Goal: Task Accomplishment & Management: Manage account settings

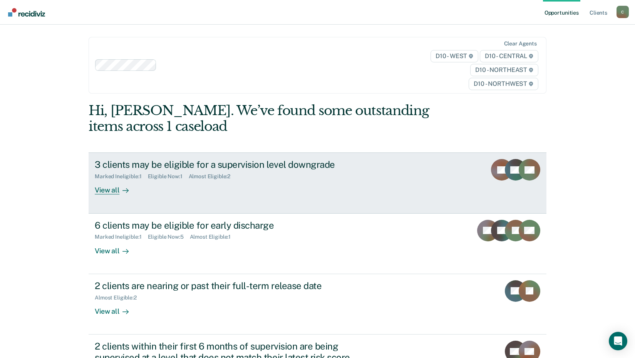
click at [95, 191] on div "View all" at bounding box center [116, 187] width 43 height 15
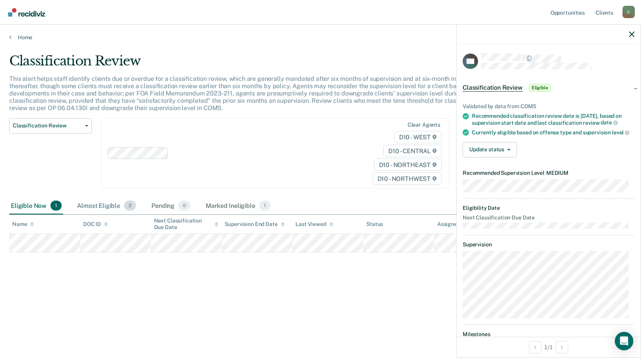
click at [102, 207] on div "Almost Eligible 2" at bounding box center [107, 206] width 62 height 17
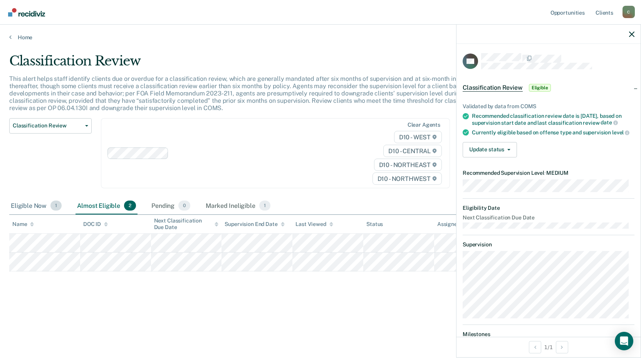
click at [40, 208] on div "Eligible Now 1" at bounding box center [36, 206] width 54 height 17
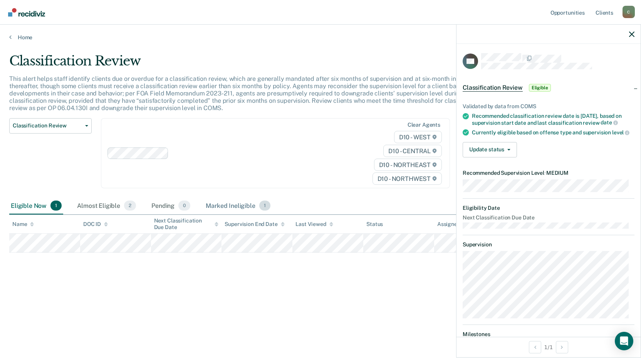
click at [245, 205] on div "Marked Ineligible 1" at bounding box center [238, 206] width 68 height 17
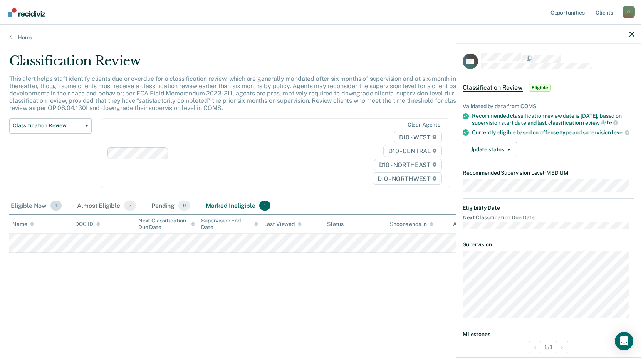
click at [32, 204] on div "Eligible Now 1" at bounding box center [36, 206] width 54 height 17
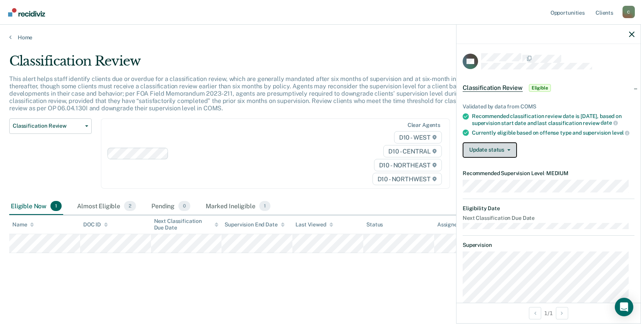
click at [489, 155] on button "Update status" at bounding box center [490, 149] width 54 height 15
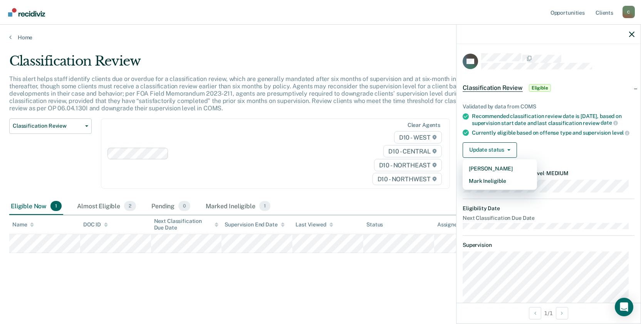
click at [218, 165] on div "Clear agents D10 - WEST D10 - CENTRAL D10 - NORTHEAST D10 - NORTHWEST" at bounding box center [275, 153] width 349 height 71
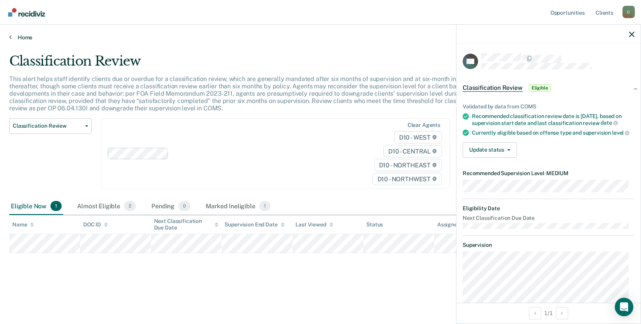
click at [25, 37] on link "Home" at bounding box center [320, 37] width 623 height 7
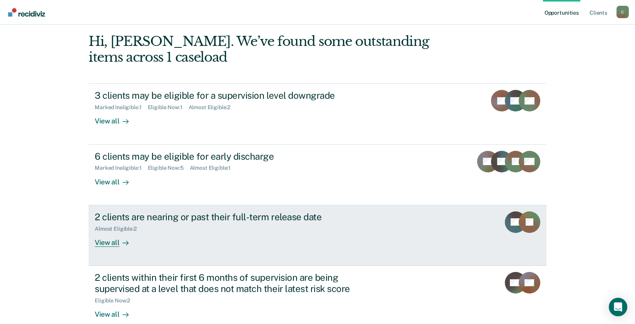
scroll to position [77, 0]
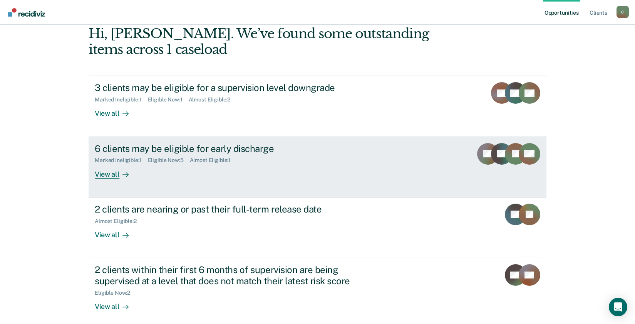
click at [113, 173] on div "View all" at bounding box center [116, 170] width 43 height 15
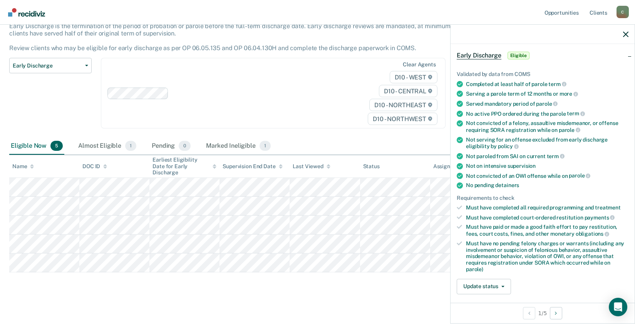
scroll to position [77, 0]
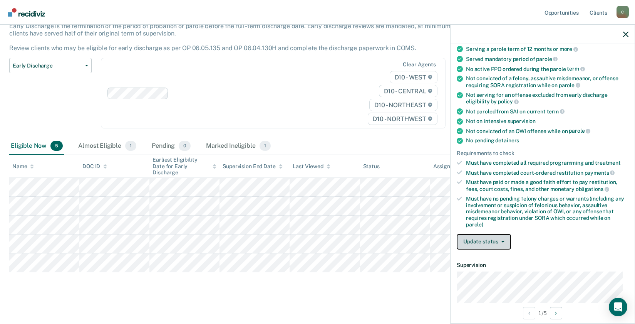
click at [494, 243] on button "Update status" at bounding box center [484, 241] width 54 height 15
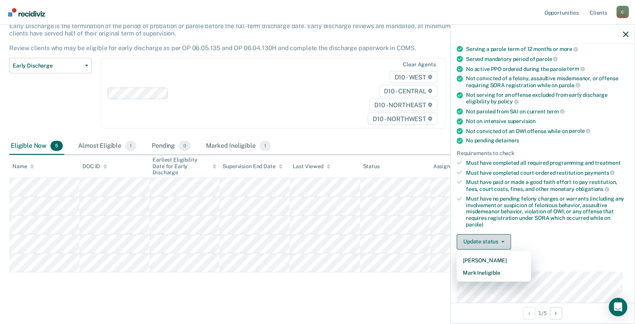
click at [494, 243] on button "Update status" at bounding box center [484, 241] width 54 height 15
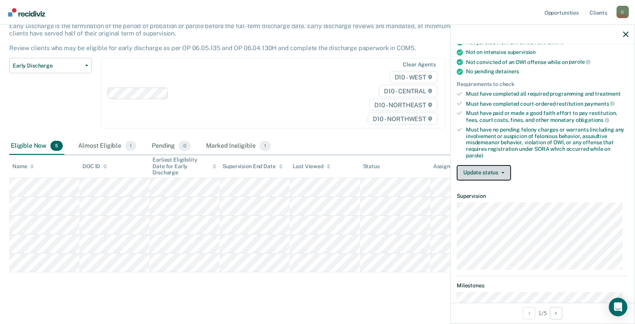
scroll to position [154, 0]
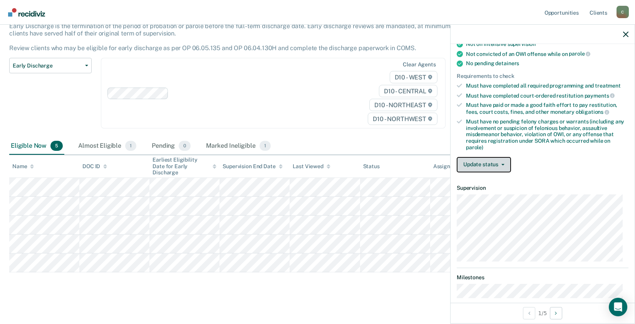
click at [489, 167] on button "Update status" at bounding box center [484, 164] width 54 height 15
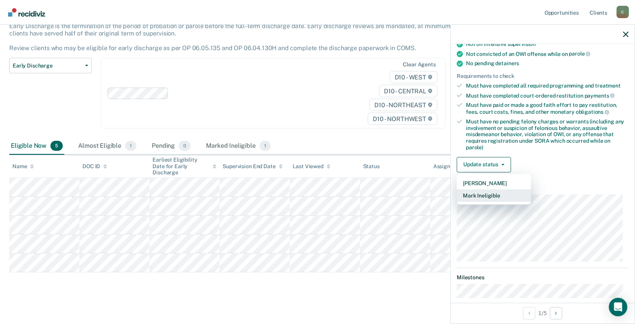
click at [490, 200] on button "Mark Ineligible" at bounding box center [494, 195] width 74 height 12
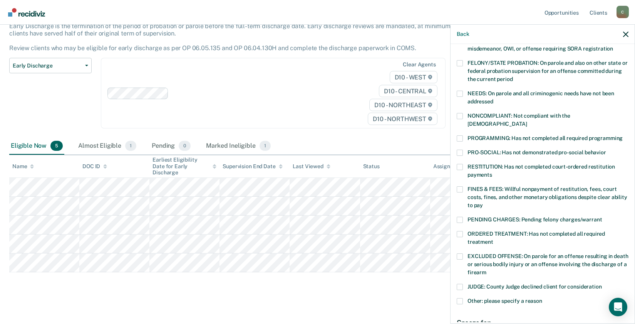
scroll to position [39, 0]
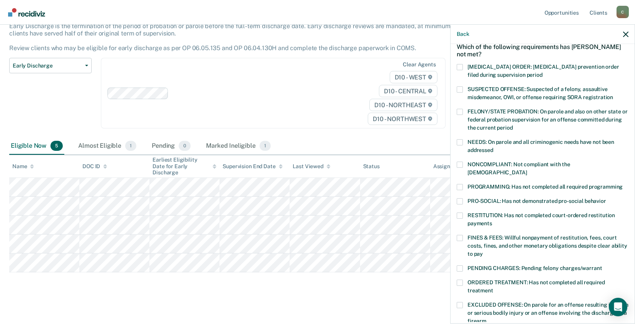
click at [463, 140] on span at bounding box center [460, 142] width 6 height 6
click at [494, 147] on input "NEEDS: On parole and all criminogenic needs have not been addressed" at bounding box center [494, 147] width 0 height 0
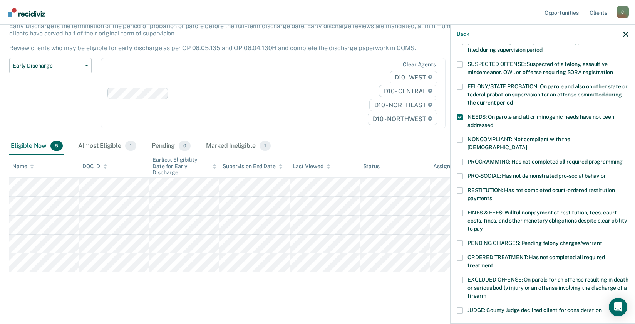
scroll to position [77, 0]
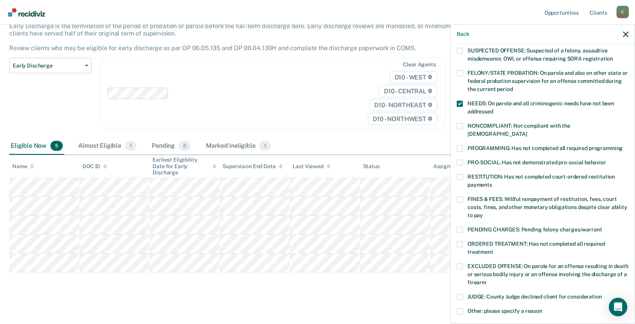
click at [459, 145] on span at bounding box center [460, 148] width 6 height 6
click at [623, 145] on input "PROGRAMMING: Has not completed all required programming" at bounding box center [623, 145] width 0 height 0
click at [461, 101] on span at bounding box center [460, 104] width 6 height 6
click at [494, 109] on input "NEEDS: On parole and all criminogenic needs have not been addressed" at bounding box center [494, 109] width 0 height 0
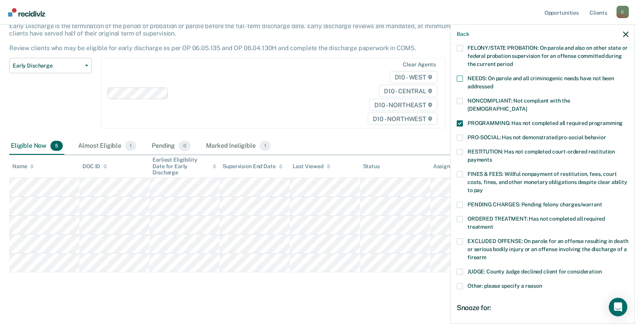
scroll to position [116, 0]
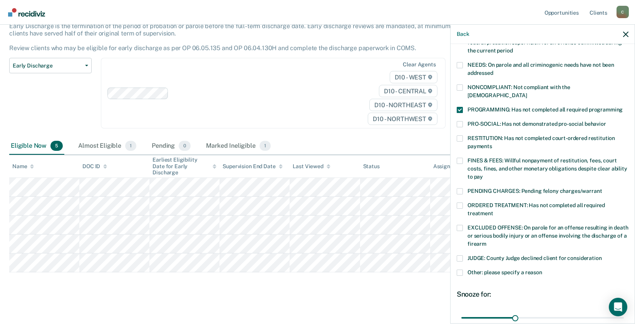
click at [460, 225] on span at bounding box center [460, 228] width 6 height 6
click at [487, 241] on input "EXCLUDED OFFENSE: On parole for an offense resulting in death or serious bodily…" at bounding box center [487, 241] width 0 height 0
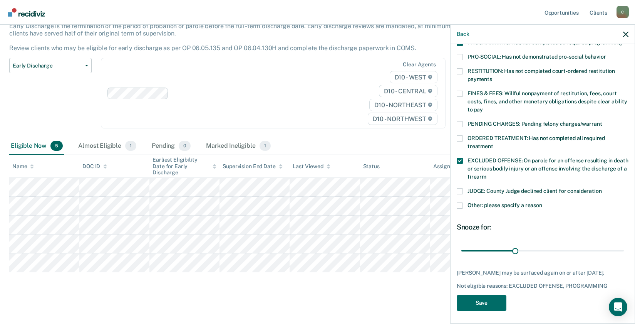
scroll to position [183, 0]
drag, startPoint x: 515, startPoint y: 242, endPoint x: 633, endPoint y: 227, distance: 118.8
type input "90"
click at [624, 243] on input "range" at bounding box center [543, 249] width 163 height 13
click at [482, 297] on button "Save" at bounding box center [482, 302] width 50 height 16
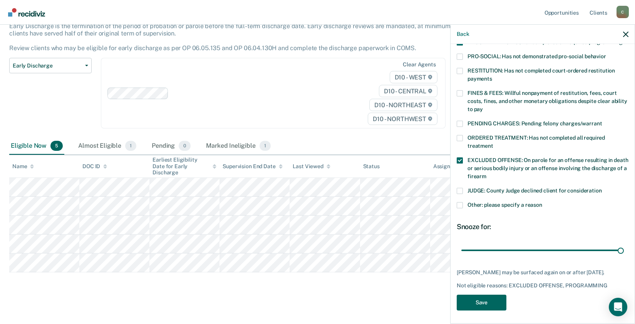
scroll to position [34, 0]
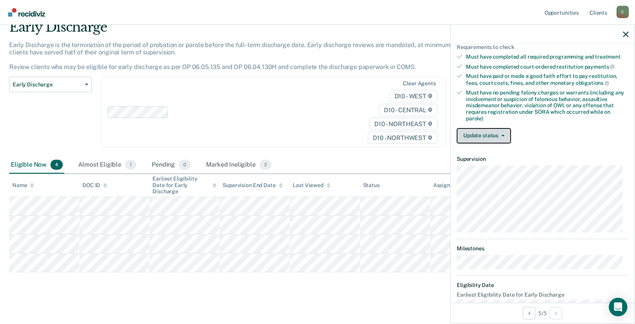
click at [485, 141] on button "Update status" at bounding box center [484, 135] width 54 height 15
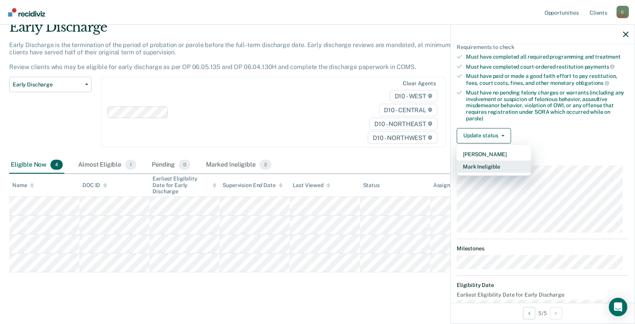
click at [486, 169] on button "Mark Ineligible" at bounding box center [494, 166] width 74 height 12
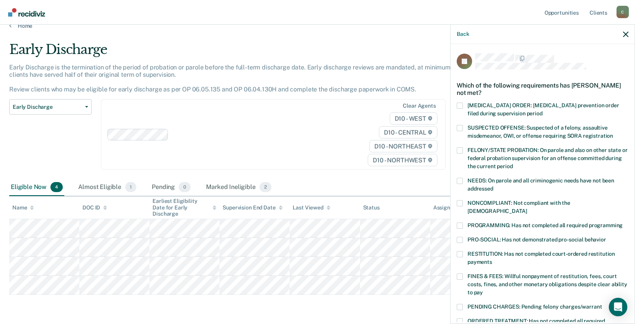
scroll to position [0, 0]
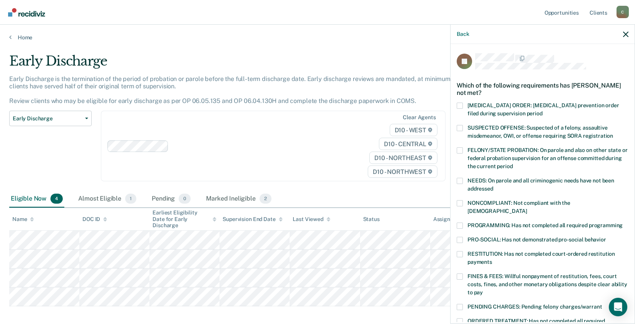
click at [460, 180] on span at bounding box center [460, 181] width 6 height 6
click at [494, 186] on input "NEEDS: On parole and all criminogenic needs have not been addressed" at bounding box center [494, 186] width 0 height 0
click at [461, 201] on span at bounding box center [460, 203] width 6 height 6
click at [527, 208] on input "NONCOMPLIANT: Not compliant with the [DEMOGRAPHIC_DATA]" at bounding box center [527, 208] width 0 height 0
click at [462, 222] on span at bounding box center [460, 225] width 6 height 6
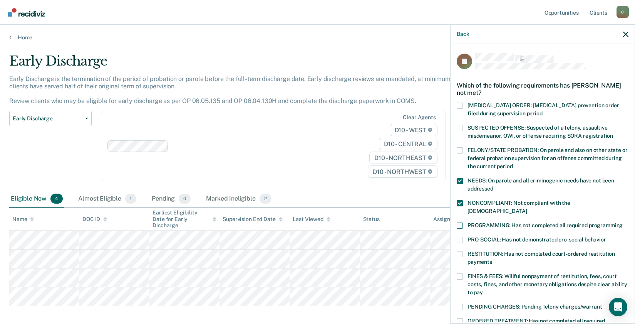
click at [623, 222] on input "PROGRAMMING: Has not completed all required programming" at bounding box center [623, 222] width 0 height 0
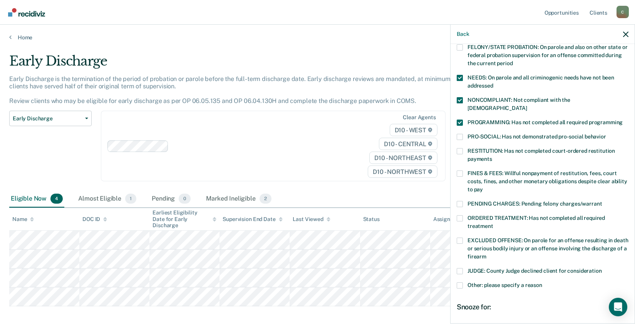
scroll to position [116, 0]
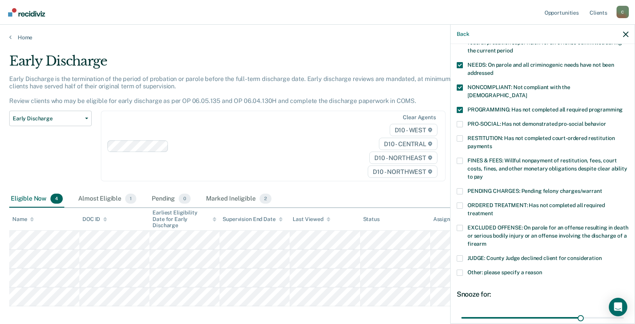
drag, startPoint x: 462, startPoint y: 182, endPoint x: 469, endPoint y: 195, distance: 14.3
click at [462, 188] on span at bounding box center [460, 191] width 6 height 6
click at [602, 188] on input "PENDING CHARGES: Pending felony charges/warrant" at bounding box center [602, 188] width 0 height 0
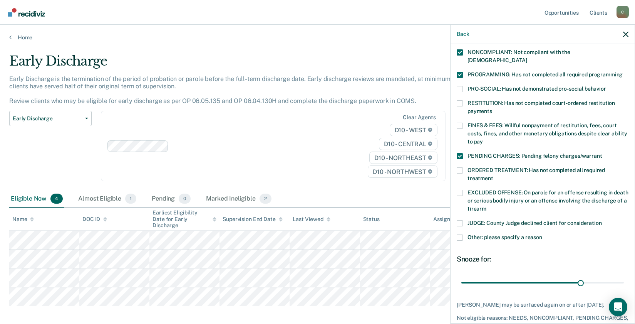
scroll to position [183, 0]
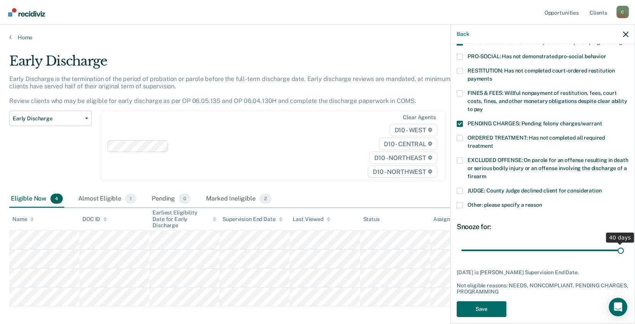
drag, startPoint x: 577, startPoint y: 239, endPoint x: 644, endPoint y: 233, distance: 66.9
type input "40"
click at [624, 243] on input "range" at bounding box center [543, 249] width 163 height 13
click at [491, 303] on button "Save" at bounding box center [482, 309] width 50 height 16
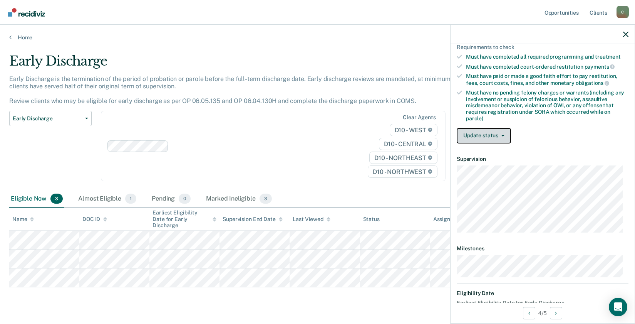
click at [487, 141] on button "Update status" at bounding box center [484, 135] width 54 height 15
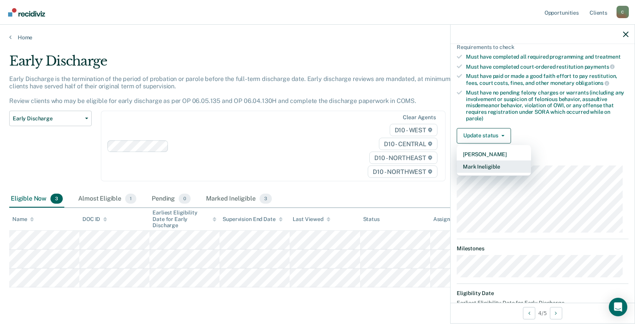
click at [481, 168] on button "Mark Ineligible" at bounding box center [494, 166] width 74 height 12
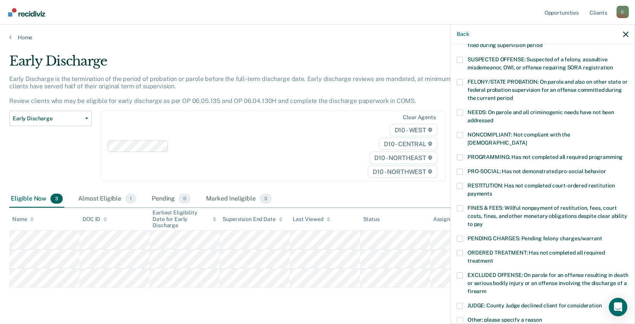
scroll to position [67, 0]
click at [459, 183] on span at bounding box center [460, 186] width 6 height 6
click at [492, 191] on input "RESTITUTION: Has not completed court-ordered restitution payments" at bounding box center [492, 191] width 0 height 0
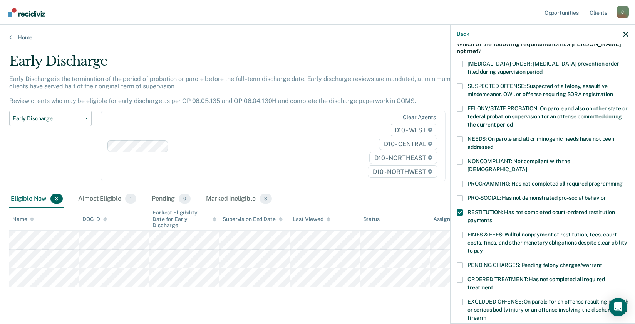
scroll to position [29, 0]
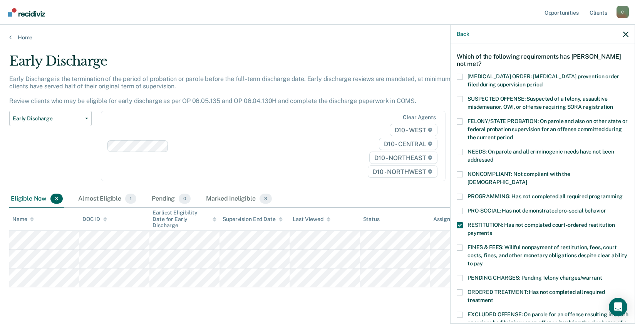
click at [460, 193] on span at bounding box center [460, 196] width 6 height 6
click at [623, 193] on input "PROGRAMMING: Has not completed all required programming" at bounding box center [623, 193] width 0 height 0
drag, startPoint x: 458, startPoint y: 186, endPoint x: 491, endPoint y: 196, distance: 35.1
click at [458, 193] on span at bounding box center [460, 196] width 6 height 6
click at [623, 193] on input "PROGRAMMING: Has not completed all required programming" at bounding box center [623, 193] width 0 height 0
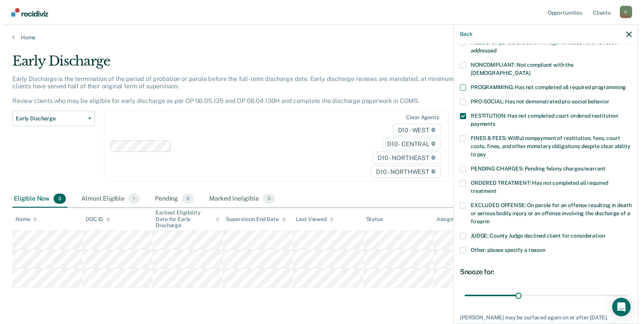
scroll to position [183, 0]
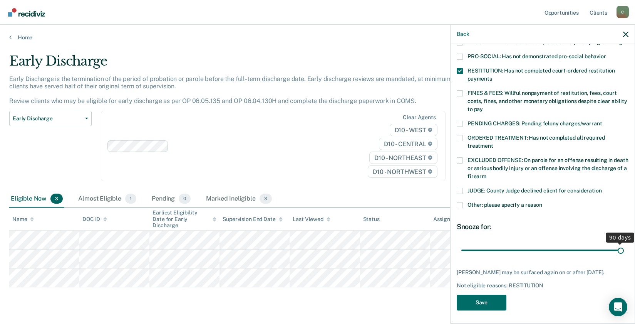
drag, startPoint x: 509, startPoint y: 236, endPoint x: 643, endPoint y: 239, distance: 134.5
type input "90"
click at [624, 243] on input "range" at bounding box center [543, 249] width 163 height 13
click at [483, 297] on button "Save" at bounding box center [482, 302] width 50 height 16
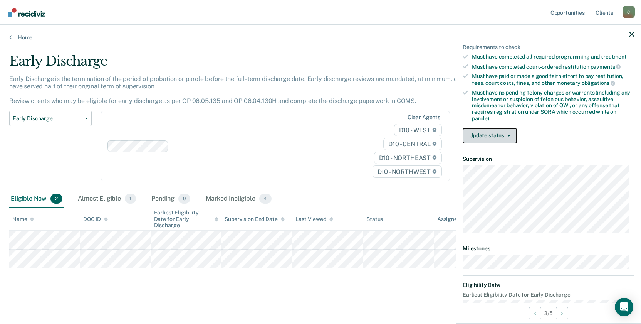
click at [496, 135] on button "Update status" at bounding box center [490, 135] width 54 height 15
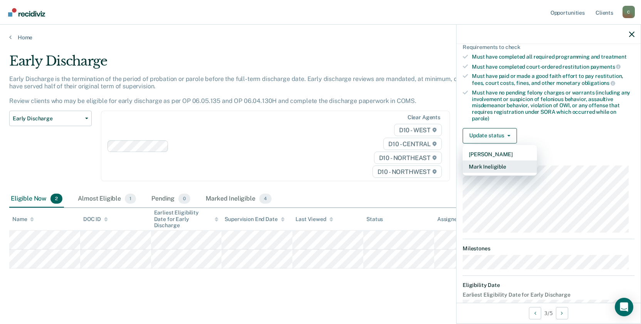
click at [499, 166] on button "Mark Ineligible" at bounding box center [500, 166] width 74 height 12
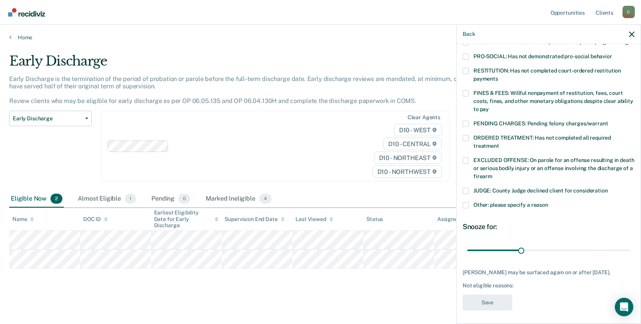
scroll to position [29, 0]
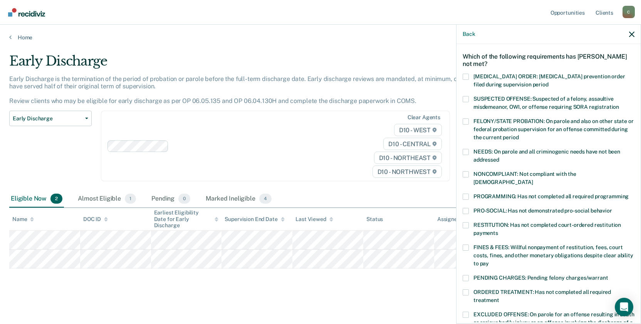
click at [466, 149] on span at bounding box center [466, 152] width 6 height 6
click at [499, 157] on input "NEEDS: On parole and all criminogenic needs have not been addressed" at bounding box center [499, 157] width 0 height 0
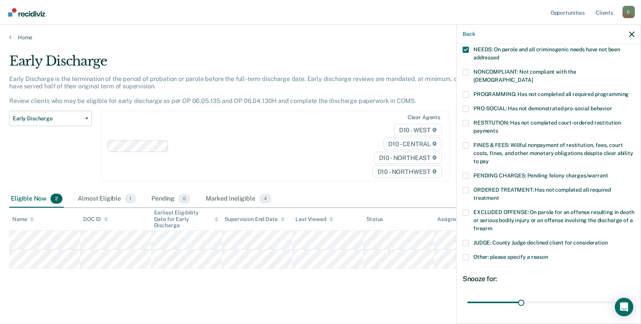
scroll to position [144, 0]
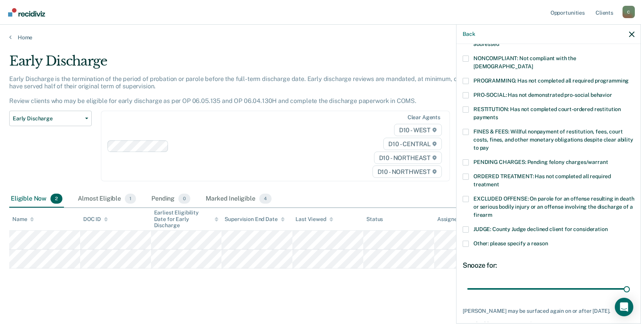
drag, startPoint x: 521, startPoint y: 279, endPoint x: 624, endPoint y: 278, distance: 103.3
type input "90"
click at [624, 282] on input "range" at bounding box center [548, 288] width 163 height 13
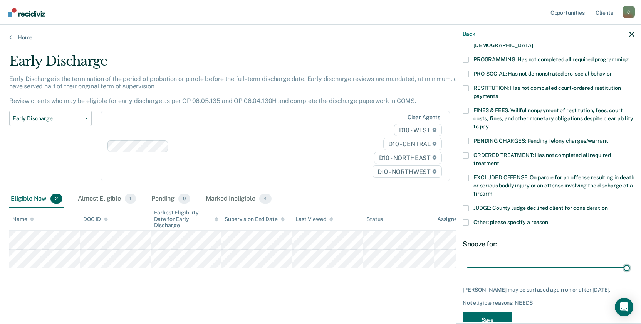
scroll to position [183, 0]
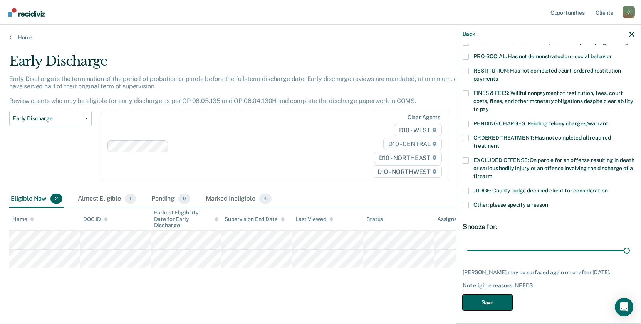
click at [475, 300] on button "Save" at bounding box center [488, 302] width 50 height 16
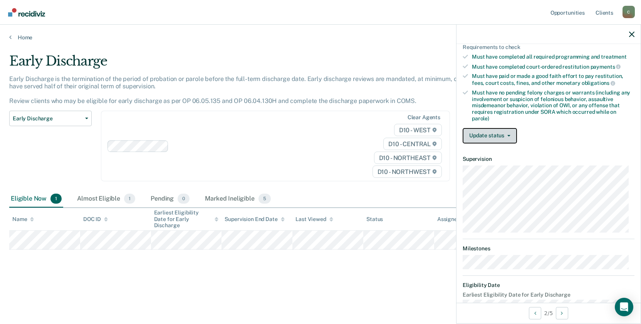
click at [490, 134] on button "Update status" at bounding box center [490, 135] width 54 height 15
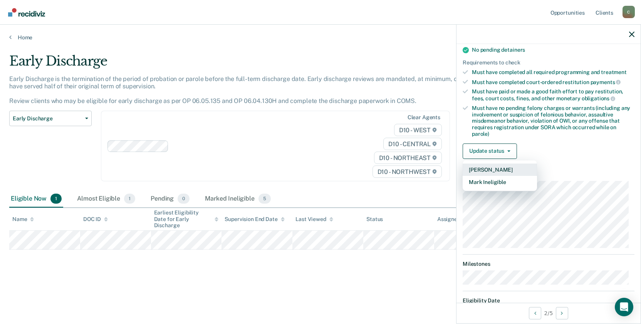
scroll to position [144, 0]
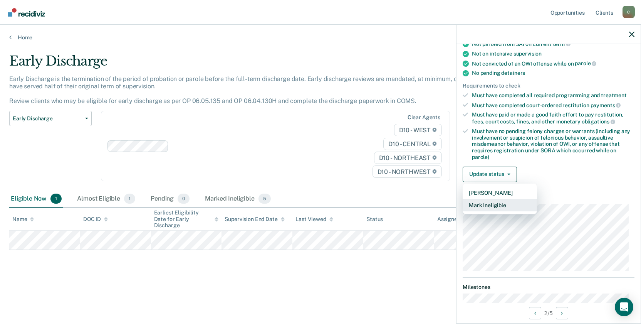
click at [513, 205] on button "Mark Ineligible" at bounding box center [500, 205] width 74 height 12
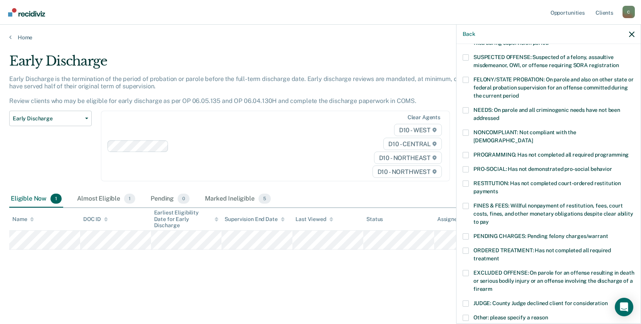
scroll to position [67, 0]
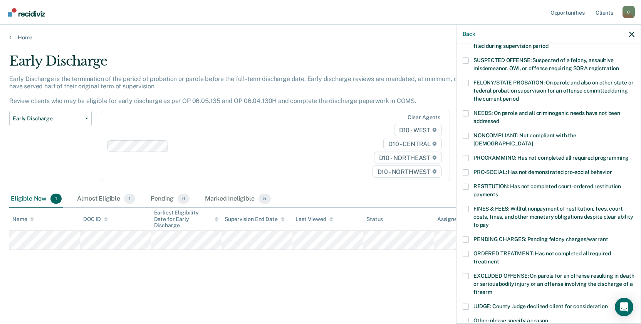
click at [469, 155] on span at bounding box center [466, 158] width 6 height 6
click at [629, 155] on input "PROGRAMMING: Has not completed all required programming" at bounding box center [629, 155] width 0 height 0
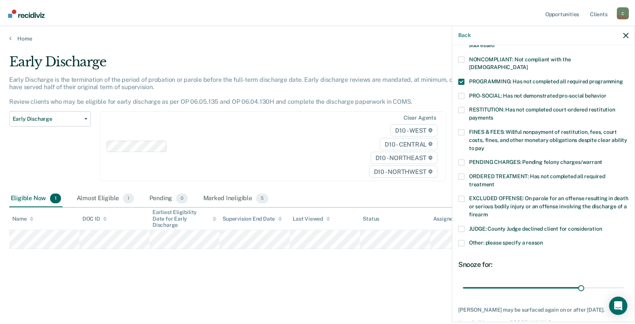
scroll to position [176, 0]
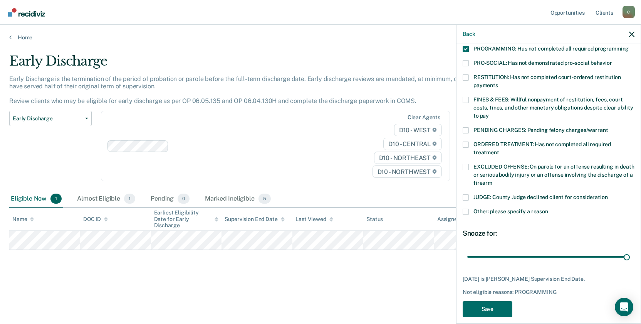
drag, startPoint x: 584, startPoint y: 248, endPoint x: 521, endPoint y: 283, distance: 72.5
type input "40"
click at [628, 250] on input "range" at bounding box center [548, 256] width 163 height 13
click at [494, 303] on button "Save" at bounding box center [488, 309] width 50 height 16
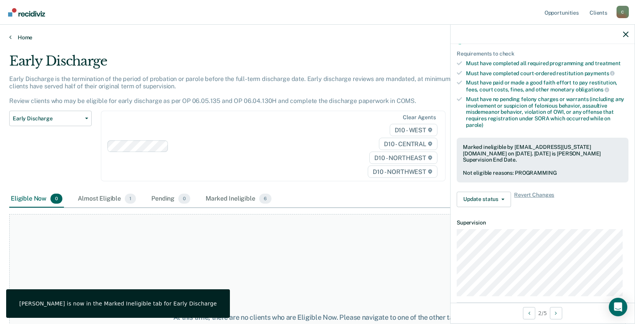
click at [23, 38] on link "Home" at bounding box center [317, 37] width 617 height 7
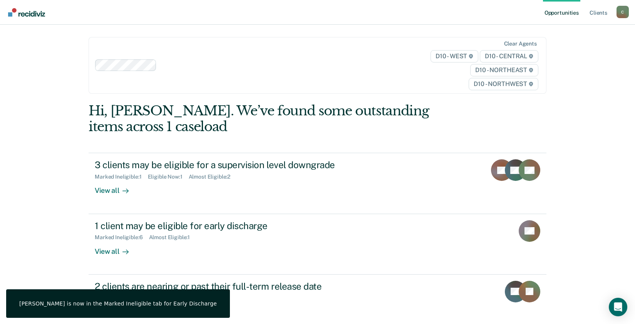
scroll to position [116, 0]
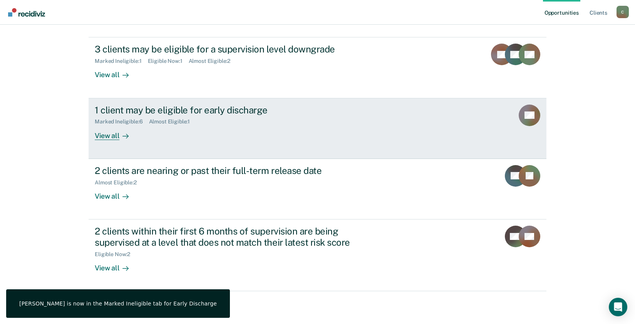
click at [114, 135] on div "View all" at bounding box center [116, 132] width 43 height 15
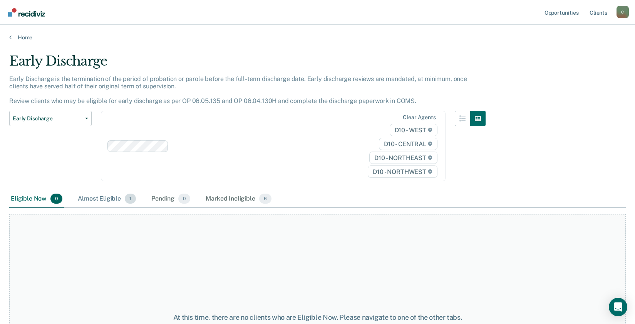
click at [100, 201] on div "Almost Eligible 1" at bounding box center [106, 198] width 61 height 17
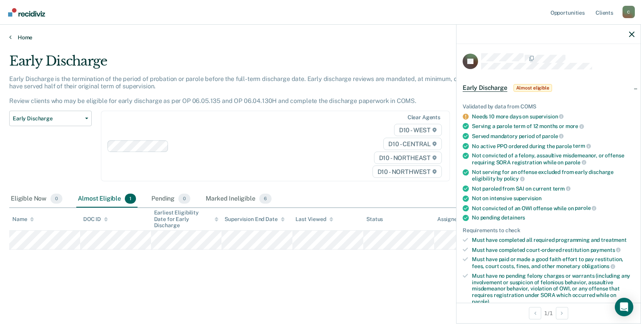
click at [24, 34] on link "Home" at bounding box center [320, 37] width 623 height 7
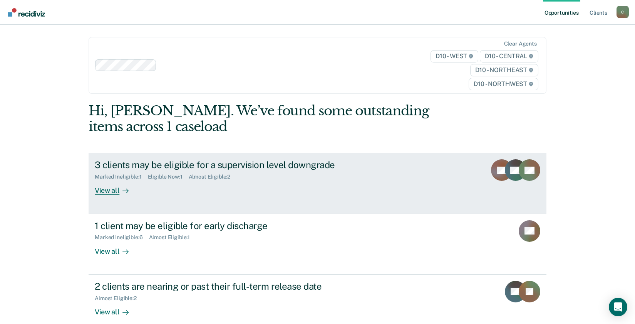
scroll to position [77, 0]
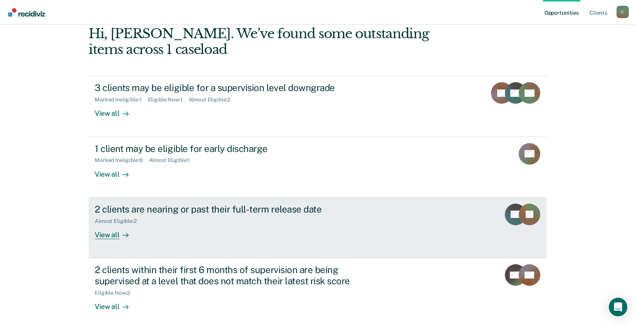
click at [103, 236] on div "View all" at bounding box center [116, 231] width 43 height 15
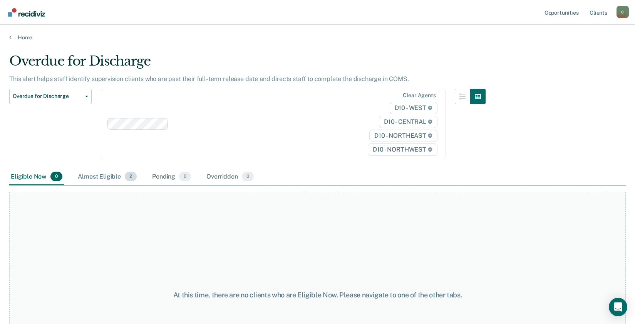
click at [94, 176] on div "Almost Eligible 2" at bounding box center [107, 176] width 62 height 17
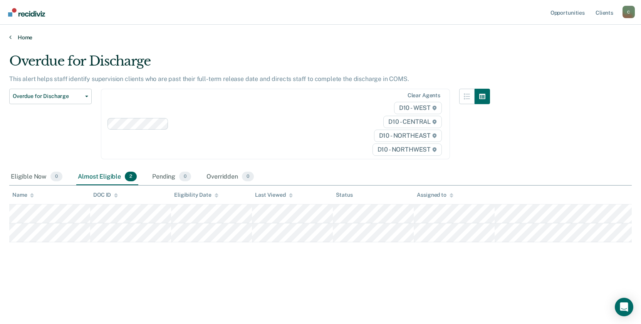
click at [27, 38] on link "Home" at bounding box center [320, 37] width 623 height 7
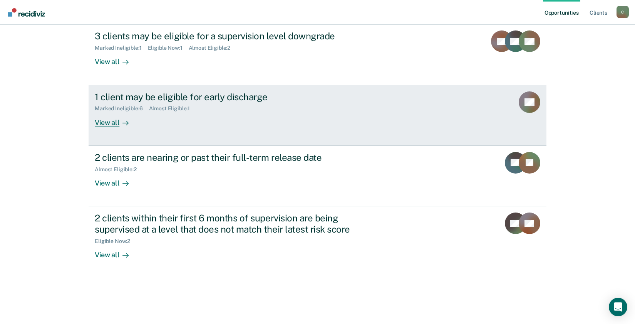
scroll to position [130, 0]
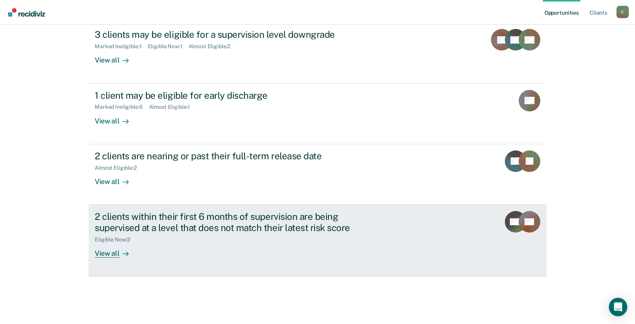
click at [108, 252] on div "View all" at bounding box center [116, 249] width 43 height 15
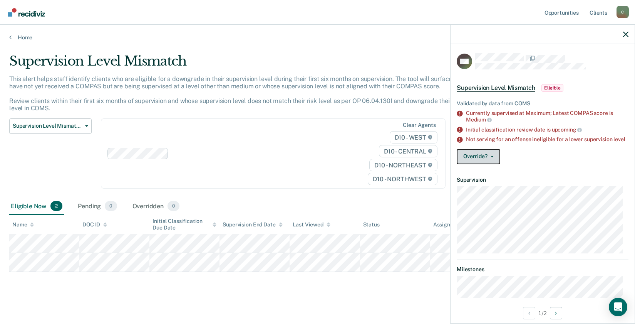
click at [480, 163] on button "Override?" at bounding box center [479, 156] width 44 height 15
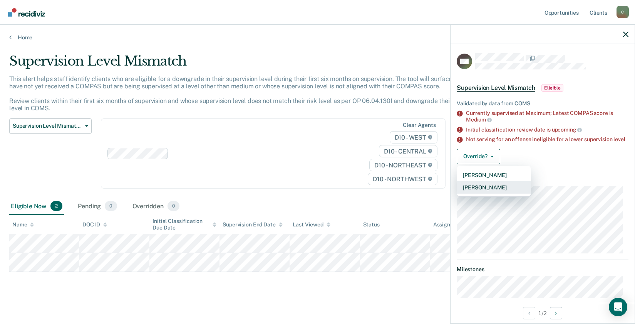
click at [488, 191] on button "[PERSON_NAME]" at bounding box center [494, 187] width 74 height 12
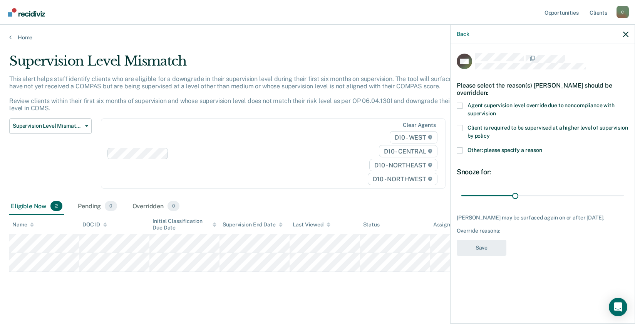
click at [463, 105] on label "Agent supervision level override due to noncompliance with supervision" at bounding box center [543, 110] width 172 height 16
click at [496, 111] on input "Agent supervision level override due to noncompliance with supervision" at bounding box center [496, 111] width 0 height 0
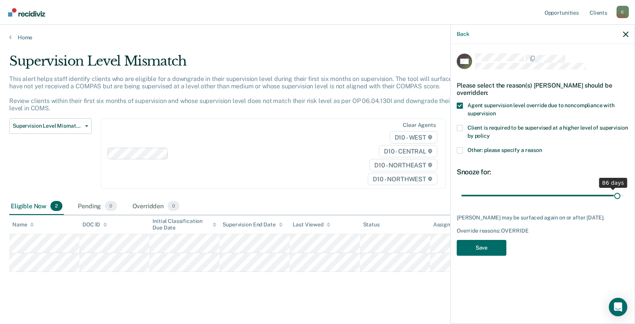
drag, startPoint x: 515, startPoint y: 195, endPoint x: 617, endPoint y: 191, distance: 101.8
click at [617, 191] on input "range" at bounding box center [543, 194] width 163 height 13
drag, startPoint x: 618, startPoint y: 194, endPoint x: 628, endPoint y: 193, distance: 9.3
type input "90"
click at [624, 193] on input "range" at bounding box center [543, 194] width 163 height 13
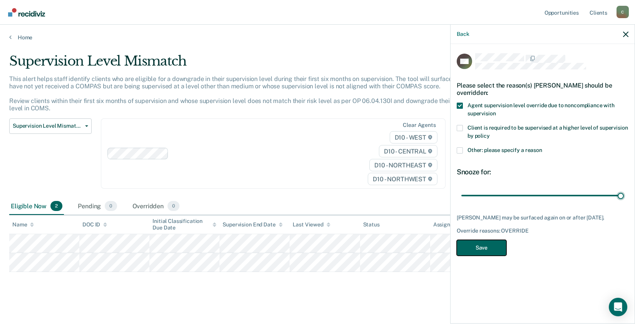
click at [490, 254] on button "Save" at bounding box center [482, 248] width 50 height 16
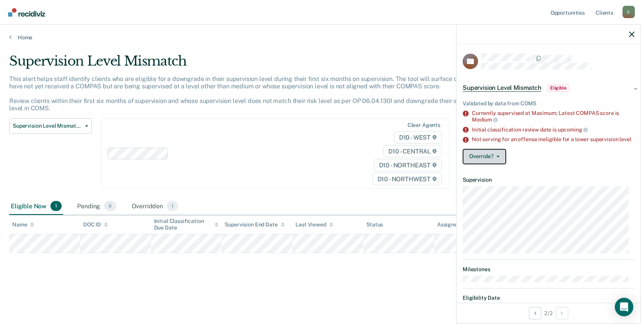
click at [482, 163] on button "Override?" at bounding box center [485, 156] width 44 height 15
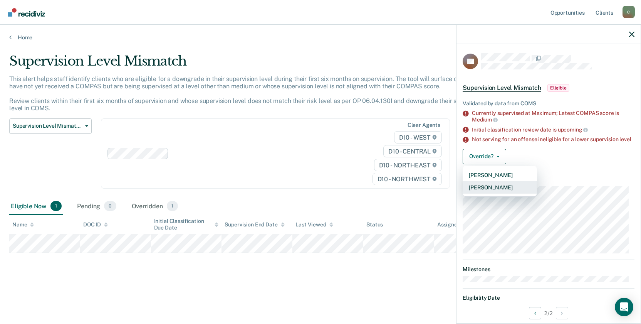
click at [487, 193] on button "[PERSON_NAME]" at bounding box center [500, 187] width 74 height 12
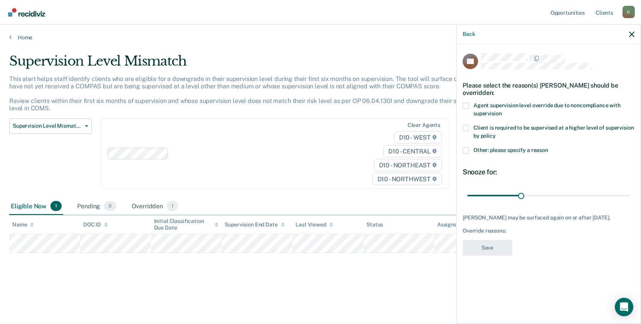
click at [465, 148] on span at bounding box center [466, 150] width 6 height 6
click at [548, 147] on input "Other: please specify a reason" at bounding box center [548, 147] width 0 height 0
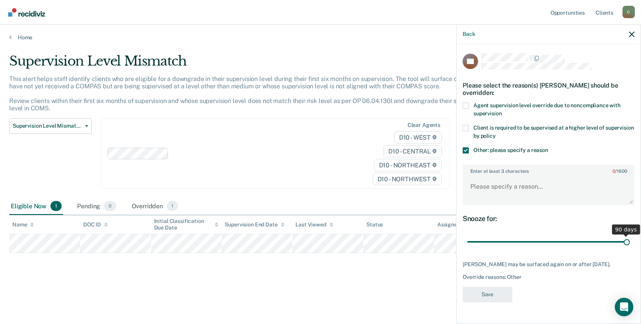
drag, startPoint x: 521, startPoint y: 239, endPoint x: 505, endPoint y: 294, distance: 56.9
type input "90"
click at [630, 235] on input "range" at bounding box center [548, 241] width 163 height 13
click at [501, 192] on textarea "Enter at least 3 characters 0 / 1600" at bounding box center [549, 190] width 170 height 29
click at [485, 292] on button "Save" at bounding box center [488, 294] width 50 height 16
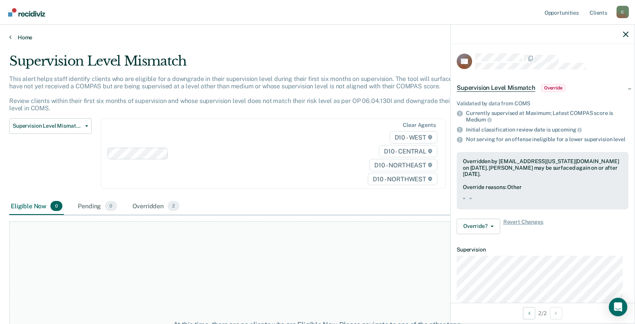
click at [24, 38] on link "Home" at bounding box center [317, 37] width 617 height 7
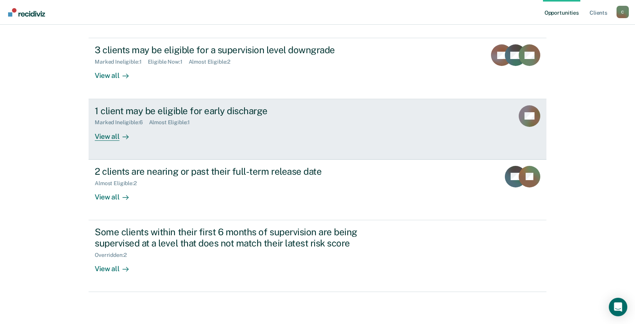
scroll to position [116, 0]
